Goal: Obtain resource: Download file/media

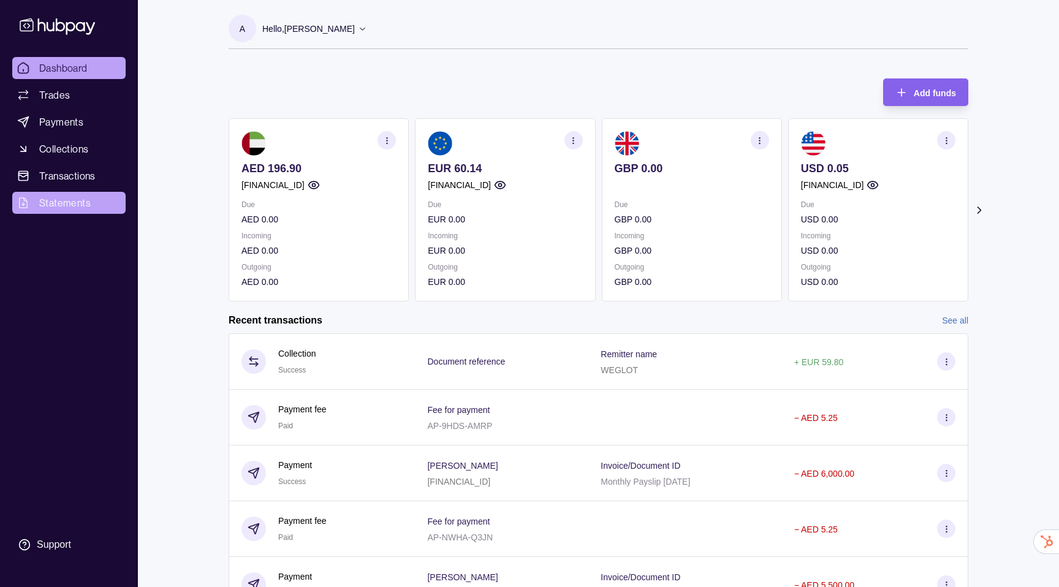
click at [83, 204] on span "Statements" at bounding box center [64, 202] width 51 height 15
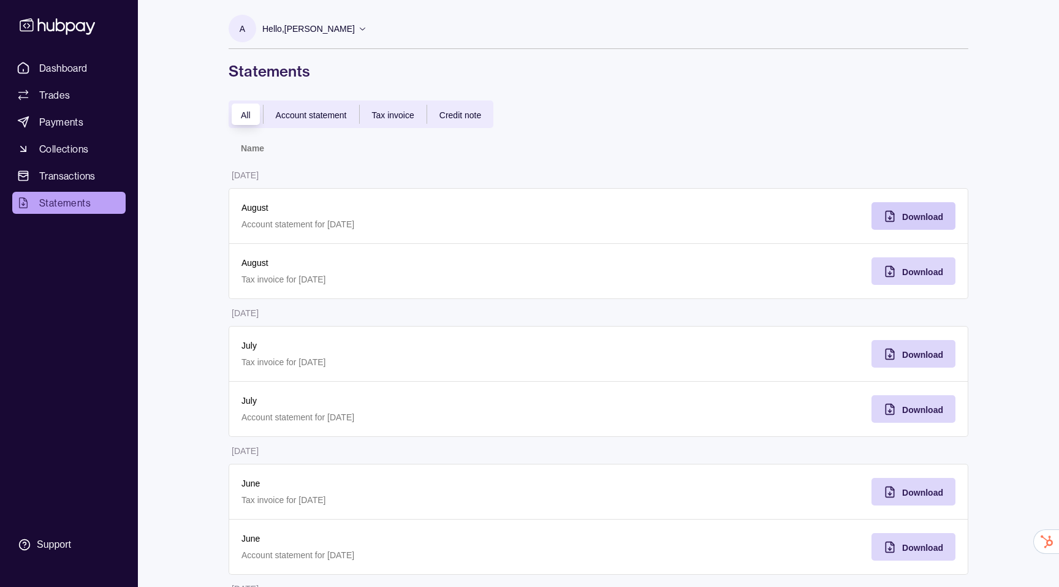
click at [904, 223] on div "Download" at bounding box center [922, 216] width 41 height 15
click at [328, 34] on p "Hello, Alessio Riccardo Piceci" at bounding box center [308, 28] width 93 height 13
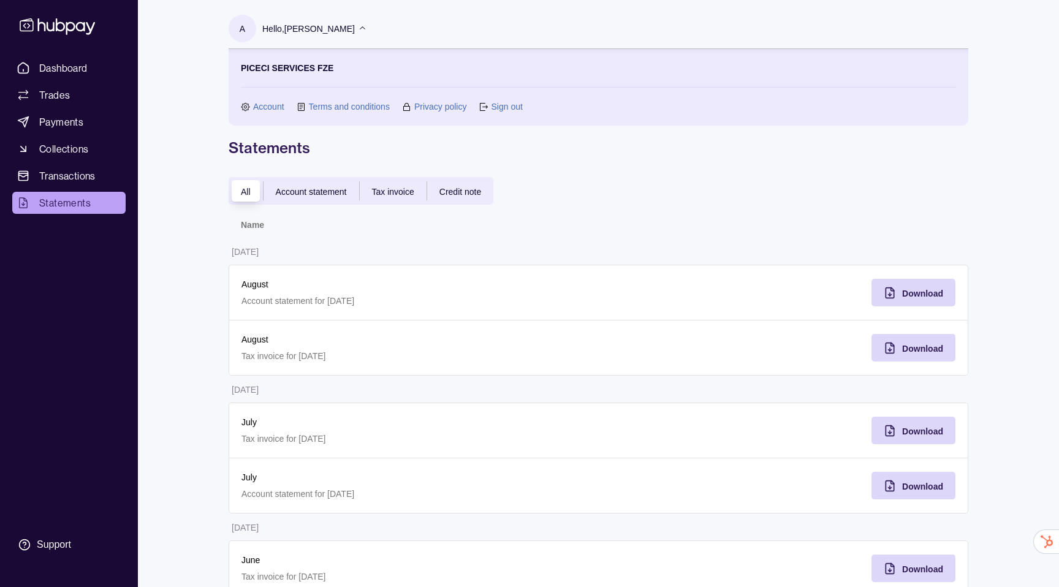
click at [309, 187] on span "Account statement" at bounding box center [311, 192] width 71 height 10
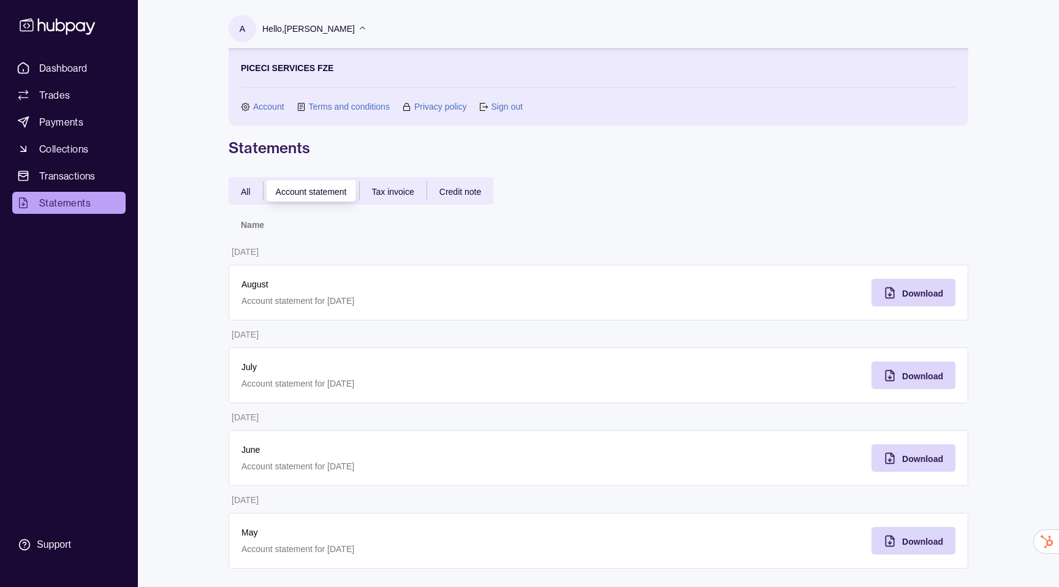
click at [248, 197] on div "All" at bounding box center [246, 191] width 34 height 15
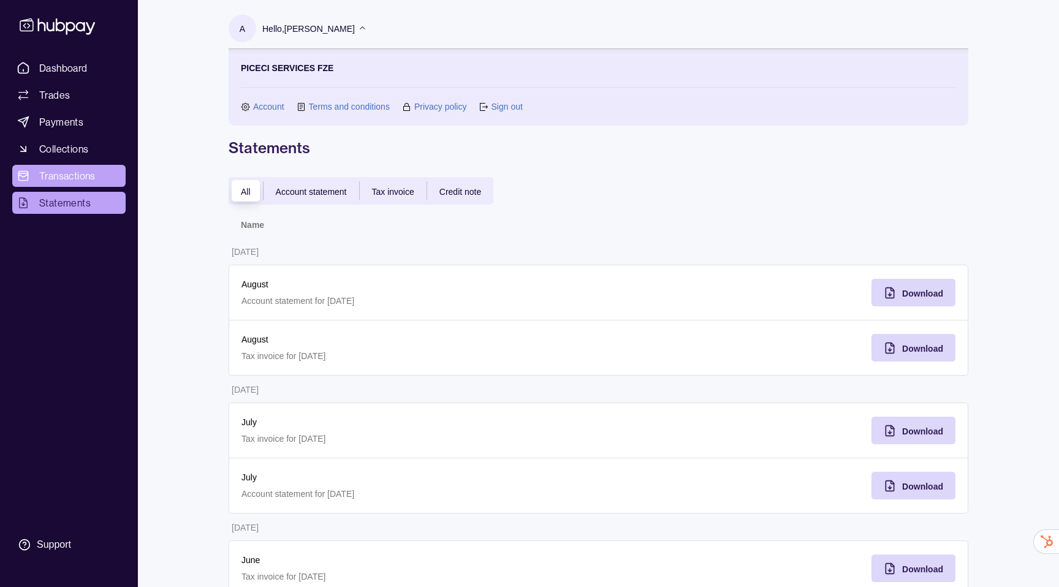
click at [79, 179] on span "Transactions" at bounding box center [67, 175] width 56 height 15
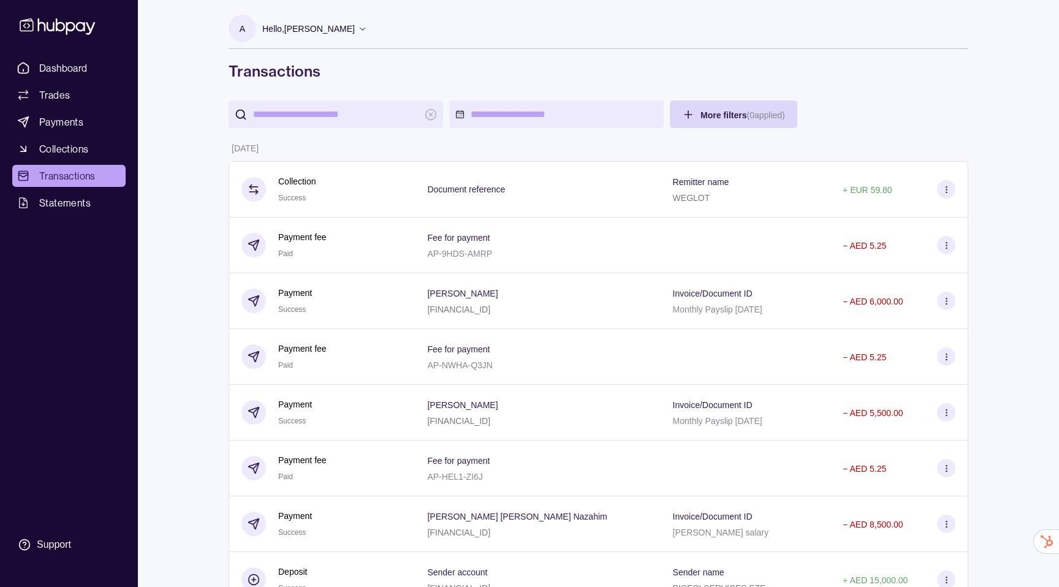
click at [367, 110] on input "search" at bounding box center [335, 114] width 165 height 28
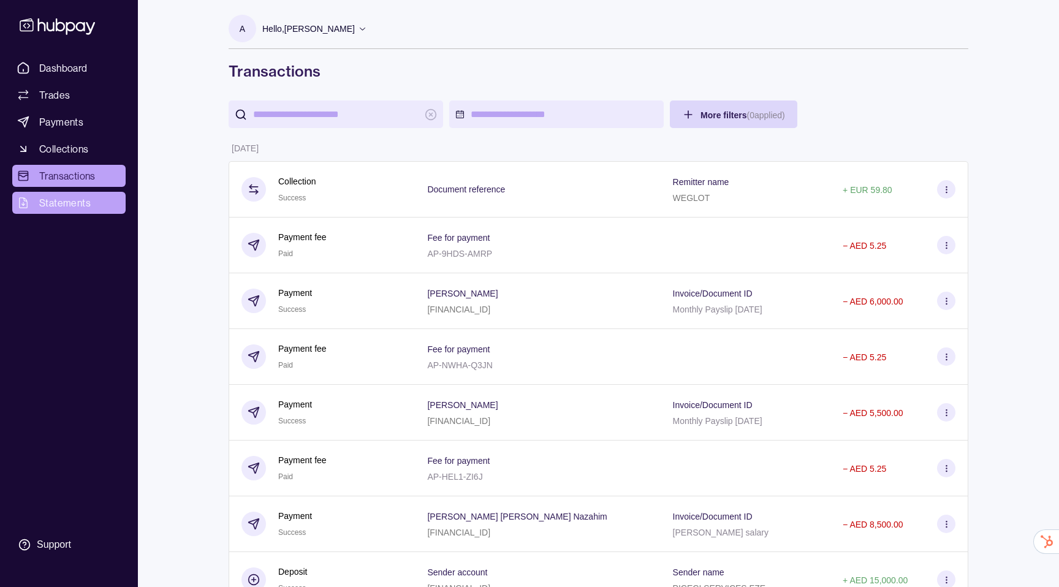
click at [56, 211] on link "Statements" at bounding box center [68, 203] width 113 height 22
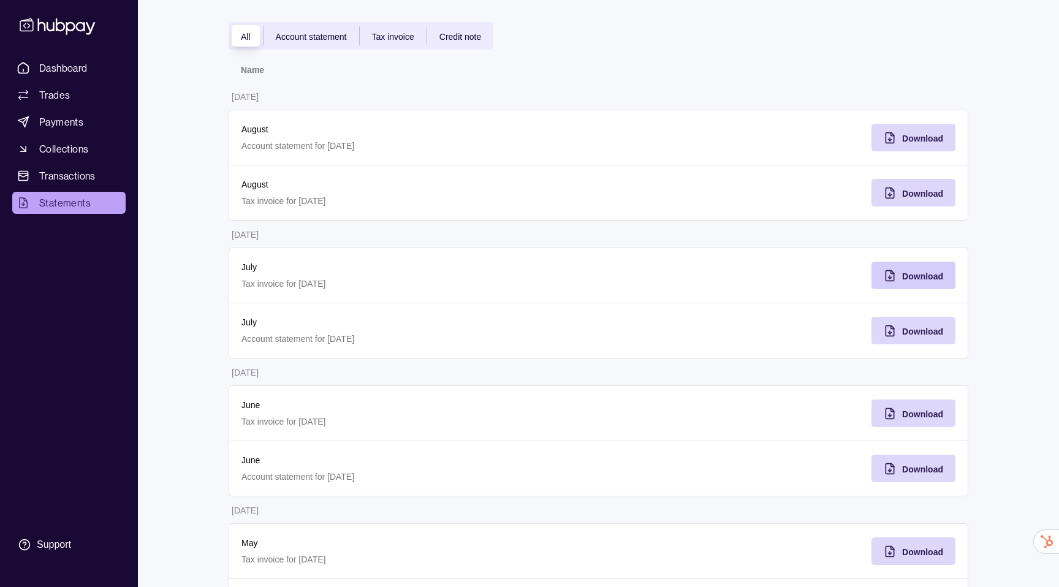
scroll to position [79, 0]
click at [920, 336] on div "Download" at bounding box center [922, 330] width 41 height 15
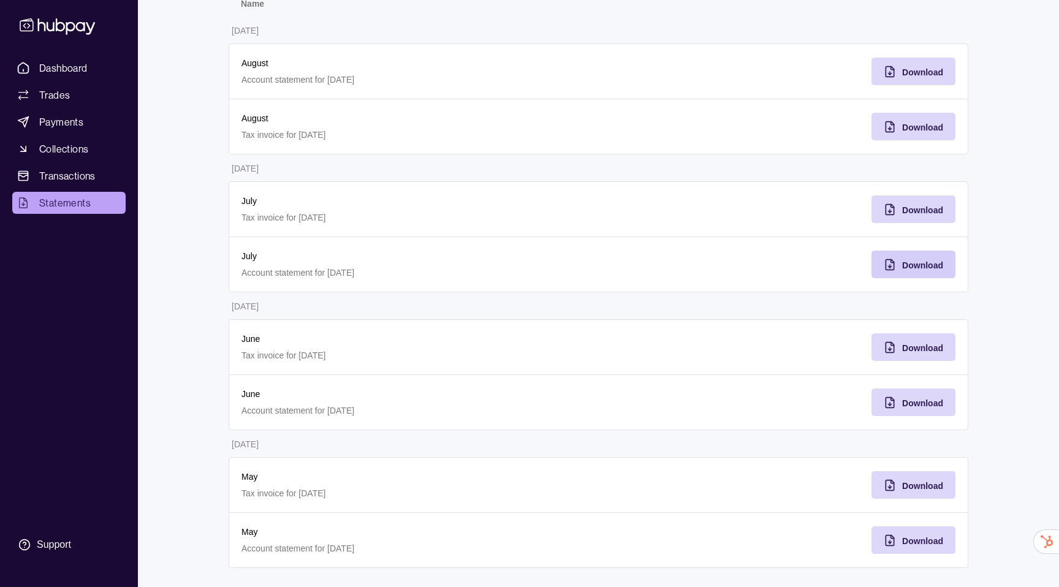
scroll to position [150, 0]
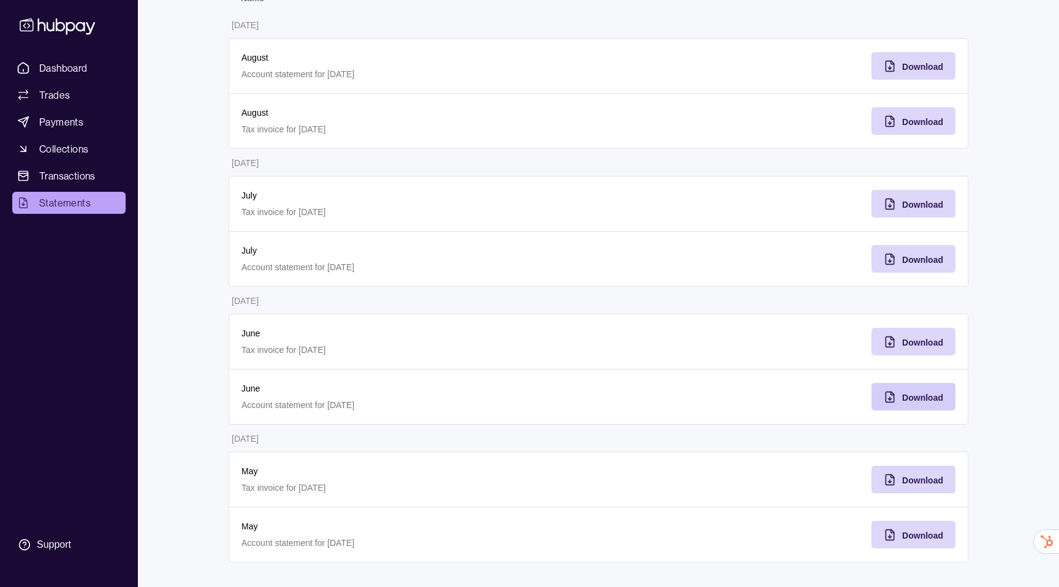
click at [921, 406] on div "Download" at bounding box center [904, 397] width 78 height 28
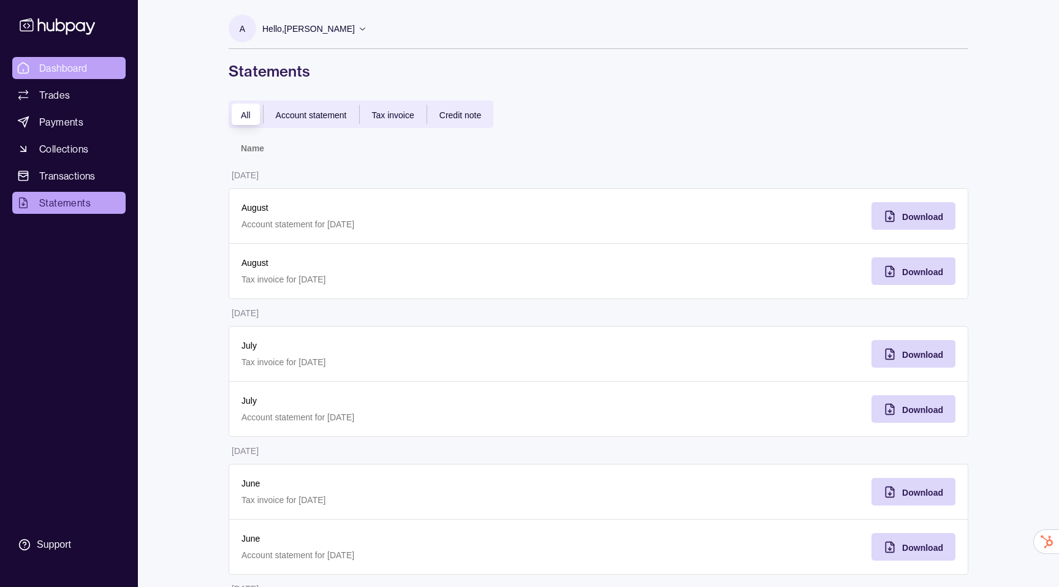
click at [62, 62] on span "Dashboard" at bounding box center [63, 68] width 48 height 15
